Goal: Navigation & Orientation: Find specific page/section

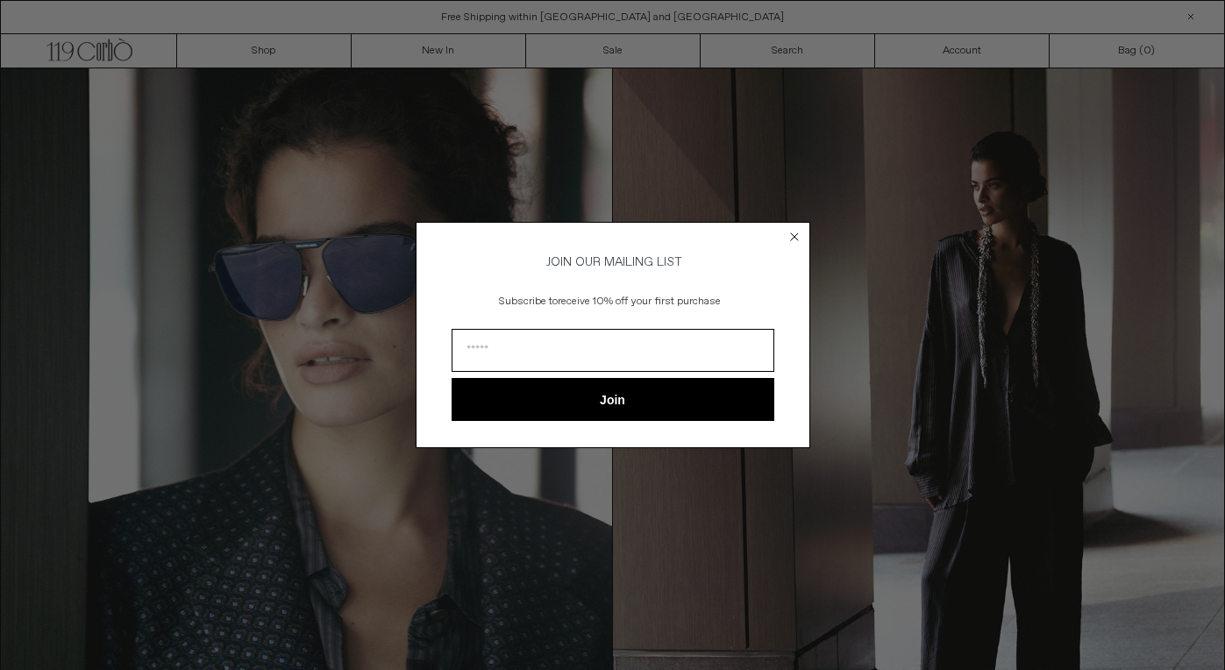
click at [798, 236] on circle "Close dialog" at bounding box center [794, 236] width 17 height 17
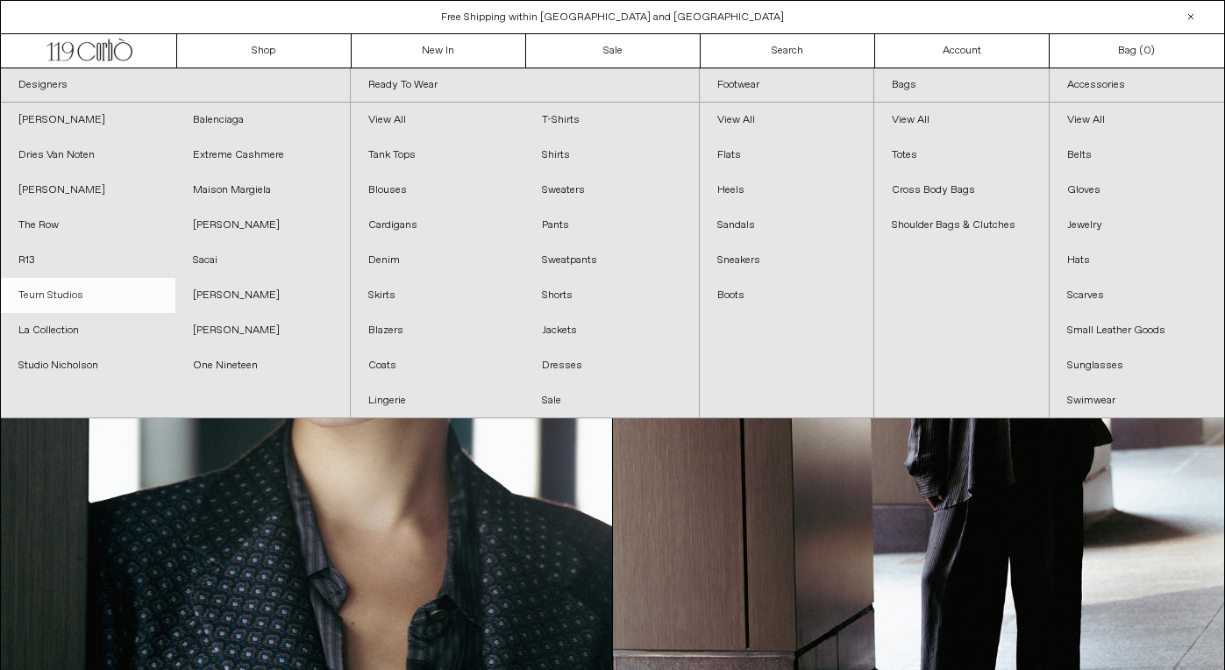
click at [70, 292] on link "Teurn Studios" at bounding box center [88, 295] width 174 height 35
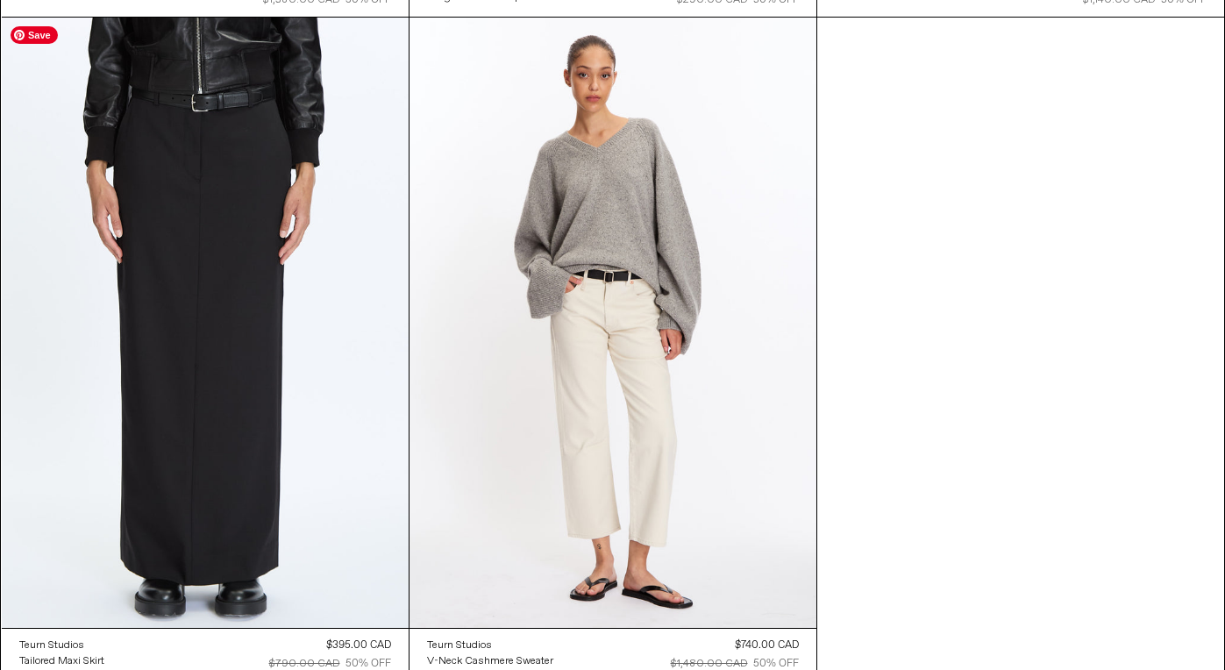
scroll to position [780, 0]
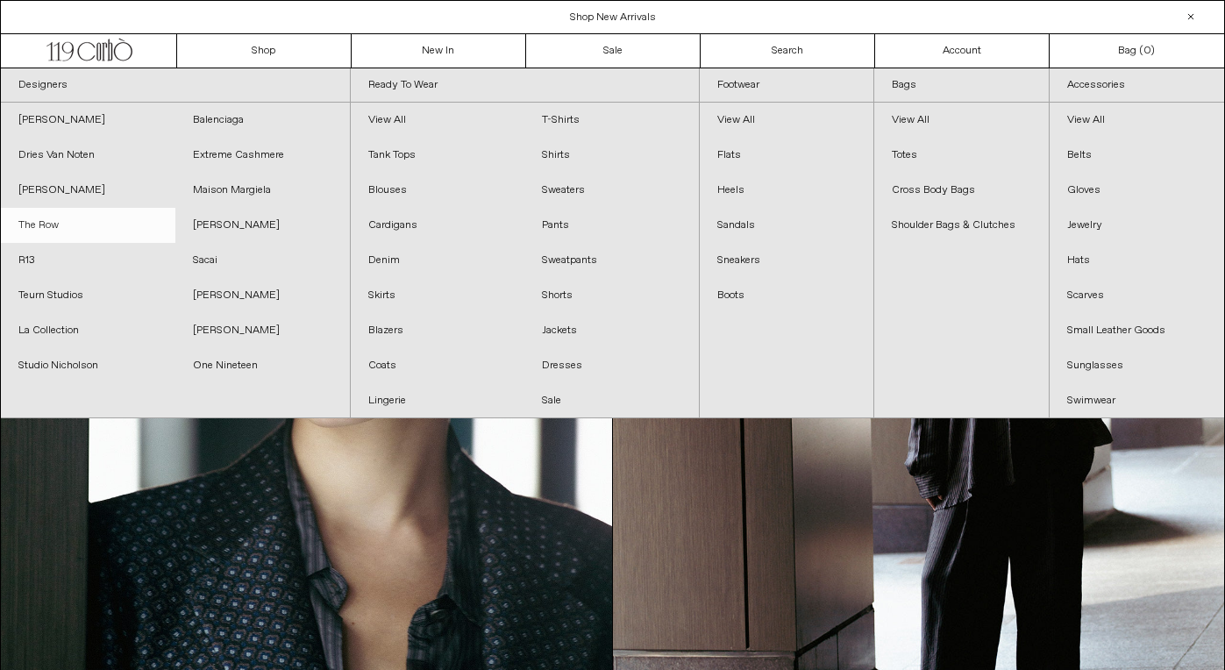
click at [39, 224] on link "The Row" at bounding box center [88, 225] width 174 height 35
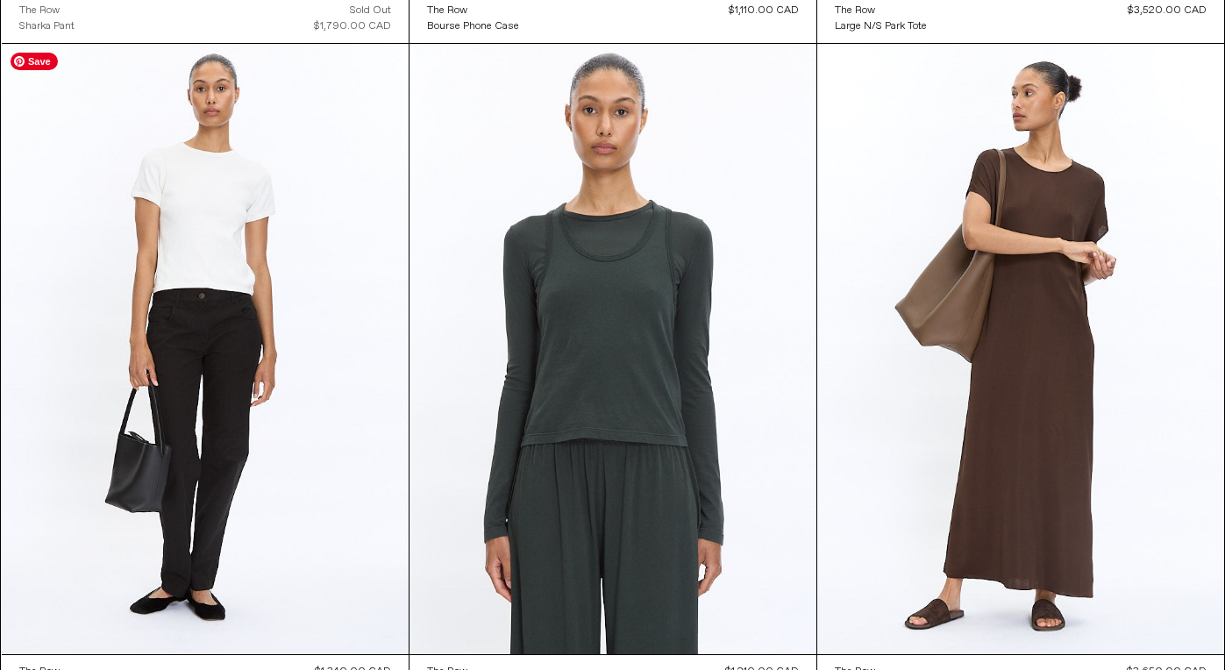
scroll to position [4688, 0]
